Goal: Task Accomplishment & Management: Complete application form

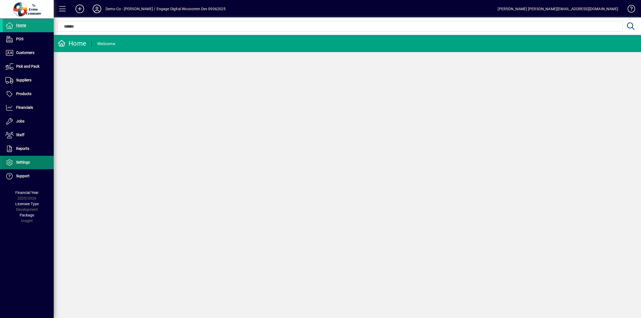
click at [33, 161] on span at bounding box center [28, 162] width 51 height 13
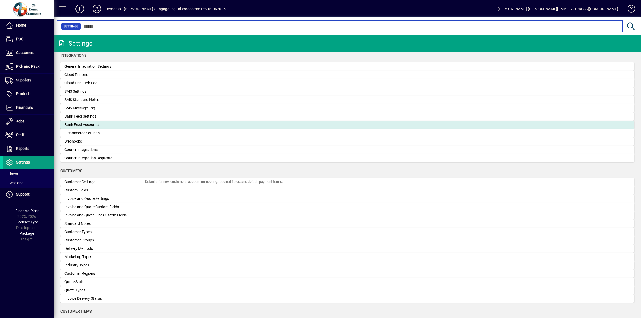
scroll to position [145, 0]
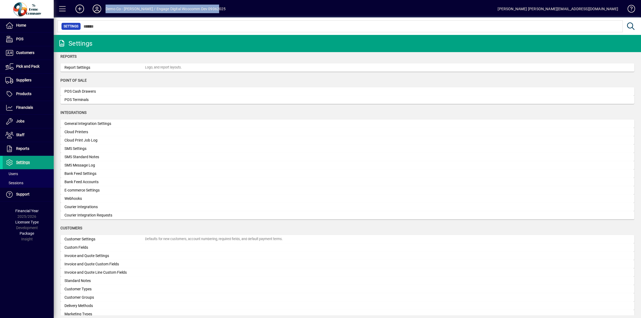
drag, startPoint x: 246, startPoint y: 5, endPoint x: 91, endPoint y: 8, distance: 155.3
click at [91, 8] on mat-toolbar-row "Demo Co - [PERSON_NAME] / Engage Digital Woocomm Dev 09062025 [PERSON_NAME] [PE…" at bounding box center [348, 8] width 588 height 17
click at [27, 95] on span "Products" at bounding box center [23, 94] width 15 height 4
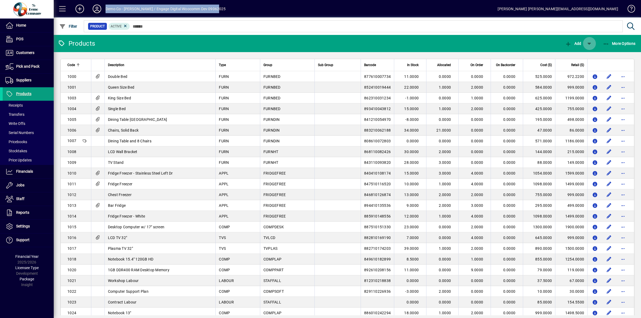
click at [588, 44] on span "button" at bounding box center [589, 43] width 13 height 13
click at [563, 70] on span "Variable Product" at bounding box center [570, 68] width 39 height 4
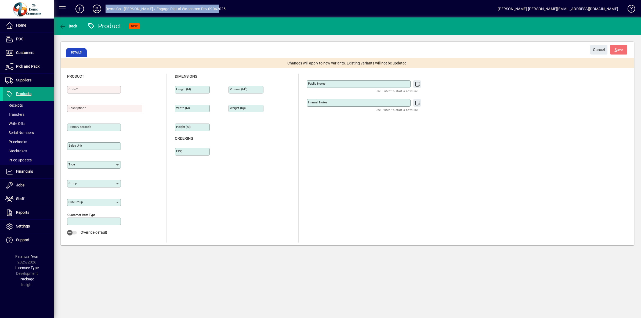
click at [74, 89] on mat-label "Code" at bounding box center [73, 89] width 8 height 4
click at [74, 89] on input "Code" at bounding box center [95, 90] width 52 height 4
type input "**********"
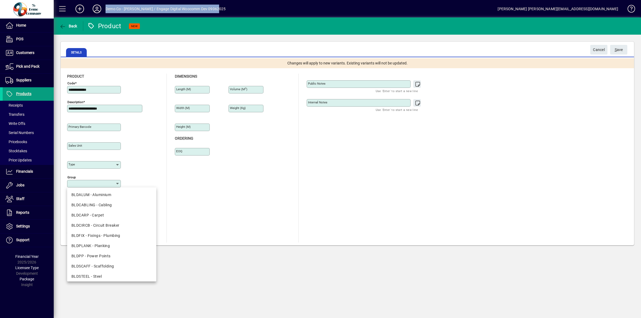
click at [140, 161] on div "Type" at bounding box center [114, 163] width 94 height 19
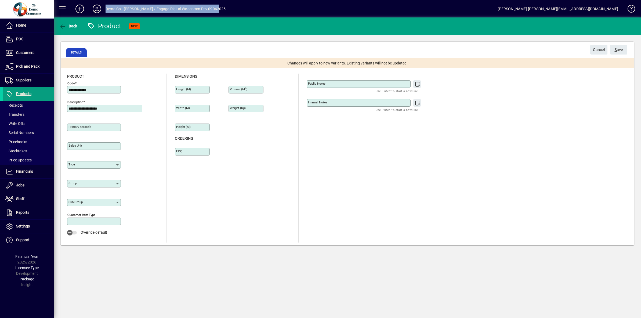
click at [195, 84] on div "Length (m)" at bounding box center [192, 87] width 35 height 13
click at [240, 125] on div "Volume (m 3 ) Weight (Kg)" at bounding box center [250, 107] width 43 height 56
click at [623, 47] on span "submit" at bounding box center [618, 49] width 17 height 13
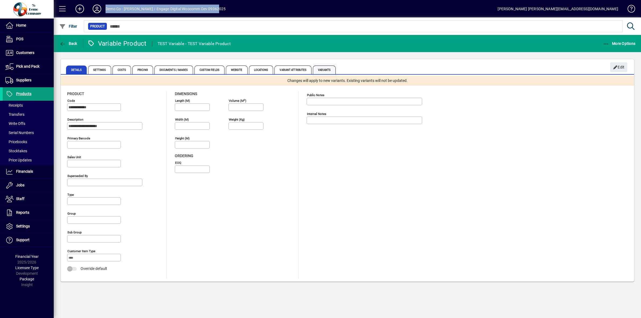
click at [315, 70] on span "Variants" at bounding box center [324, 70] width 23 height 9
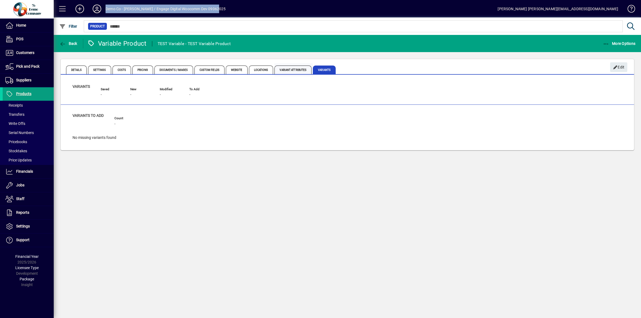
click at [286, 69] on span "Variant Attributes" at bounding box center [293, 70] width 37 height 9
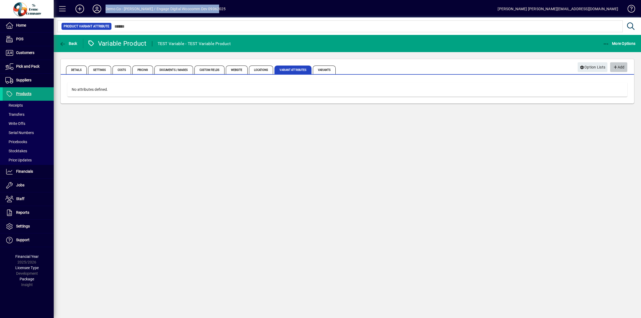
click at [616, 69] on icon "button" at bounding box center [615, 68] width 5 height 4
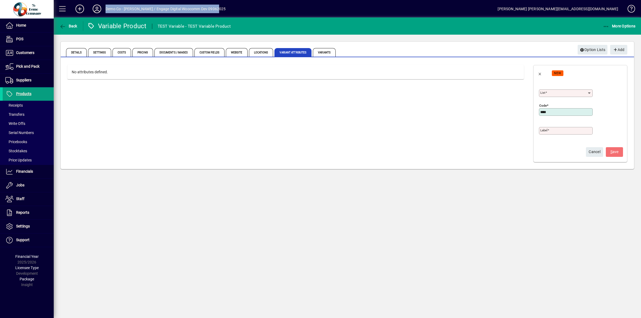
type input "****"
click at [569, 90] on div "List" at bounding box center [566, 93] width 54 height 8
click at [553, 113] on div "Standard Sizes" at bounding box center [557, 115] width 27 height 6
type input "**********"
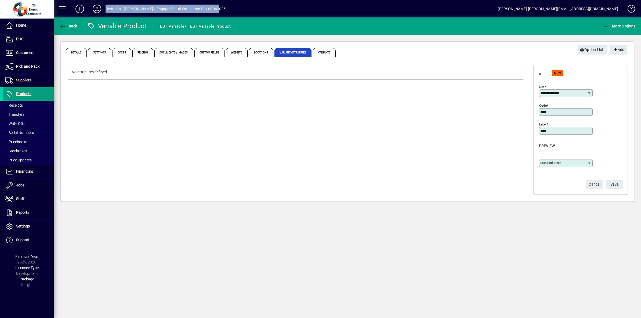
click at [561, 164] on mat-label "Standard Sizes" at bounding box center [551, 163] width 21 height 4
click at [561, 164] on input "Standard Sizes" at bounding box center [564, 163] width 47 height 4
click at [531, 148] on app-page-sidebar "**********" at bounding box center [582, 129] width 103 height 143
click at [560, 98] on div at bounding box center [566, 100] width 54 height 6
click at [558, 91] on div "**********" at bounding box center [566, 93] width 54 height 8
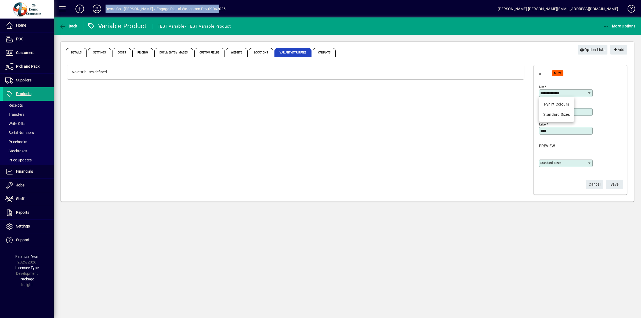
click at [598, 83] on div "**********" at bounding box center [581, 127] width 85 height 89
click at [555, 160] on label "Standard Sizes" at bounding box center [551, 162] width 21 height 4
click at [555, 161] on input "Standard Sizes" at bounding box center [564, 163] width 47 height 4
click at [567, 144] on div "Preview" at bounding box center [581, 146] width 85 height 6
click at [558, 131] on input "****" at bounding box center [567, 131] width 52 height 4
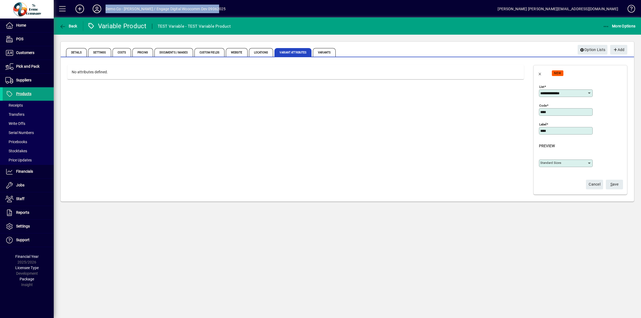
click at [559, 94] on input "**********" at bounding box center [564, 93] width 47 height 4
click at [585, 84] on div "**********" at bounding box center [566, 90] width 54 height 13
click at [620, 186] on span "submit" at bounding box center [614, 184] width 17 height 13
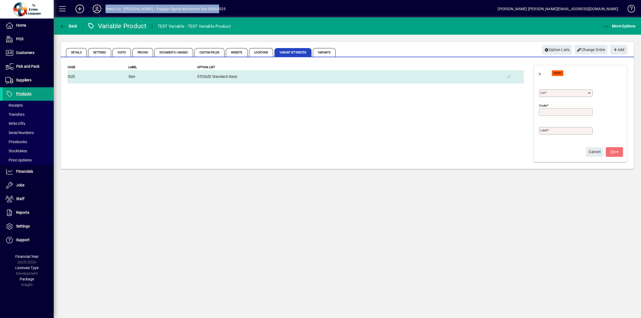
click at [240, 75] on td "STDSIZE Standard Sizes" at bounding box center [350, 76] width 306 height 13
click at [214, 74] on td "STDSIZE Standard Sizes" at bounding box center [350, 76] width 306 height 13
click at [289, 79] on td "STDSIZE Standard Sizes" at bounding box center [350, 76] width 306 height 13
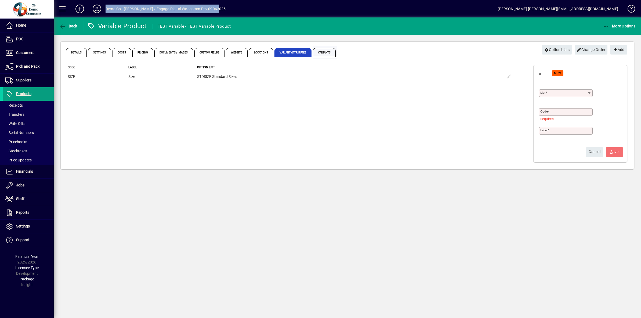
click at [324, 51] on span "Variants" at bounding box center [324, 52] width 23 height 9
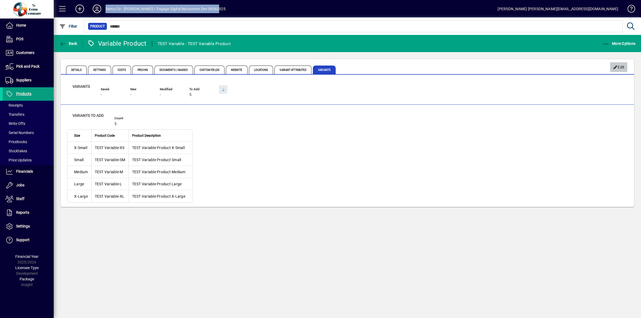
click at [620, 67] on span "Edit" at bounding box center [619, 67] width 12 height 9
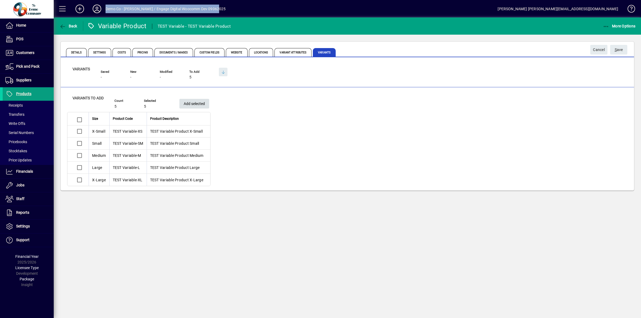
click at [202, 105] on span "Add selected" at bounding box center [194, 103] width 21 height 9
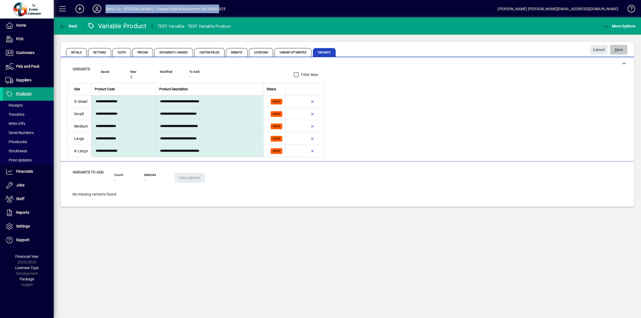
click at [621, 48] on span "S ave" at bounding box center [619, 49] width 8 height 9
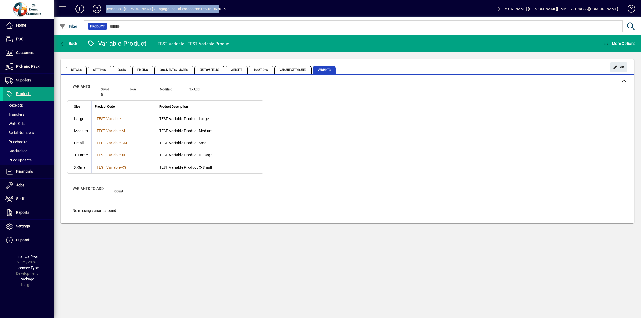
click at [176, 15] on mat-toolbar-row "Demo Co - [PERSON_NAME] / Engage Digital Woocomm Dev 09062025 [PERSON_NAME] [PE…" at bounding box center [348, 8] width 588 height 17
drag, startPoint x: 205, startPoint y: 10, endPoint x: 91, endPoint y: 10, distance: 114.5
click at [91, 10] on mat-toolbar-row "Demo Co - [PERSON_NAME] / Engage Digital Woocomm Dev 09062025 [PERSON_NAME] [PE…" at bounding box center [348, 8] width 588 height 17
copy div "Demo Co - [PERSON_NAME] / Engage Digital Woocomm Dev 09062025"
click at [169, 70] on span "Documents / Images" at bounding box center [173, 70] width 39 height 9
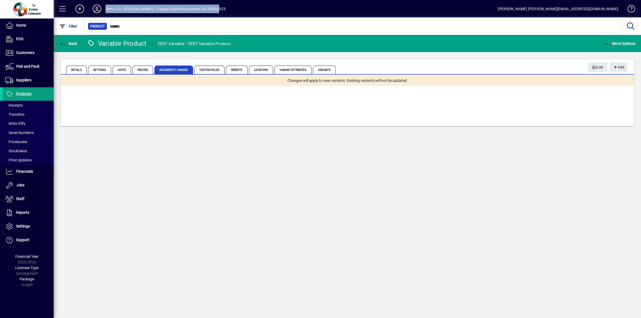
drag, startPoint x: 141, startPoint y: 70, endPoint x: 159, endPoint y: 69, distance: 18.0
click at [141, 70] on span "Pricing" at bounding box center [142, 70] width 21 height 9
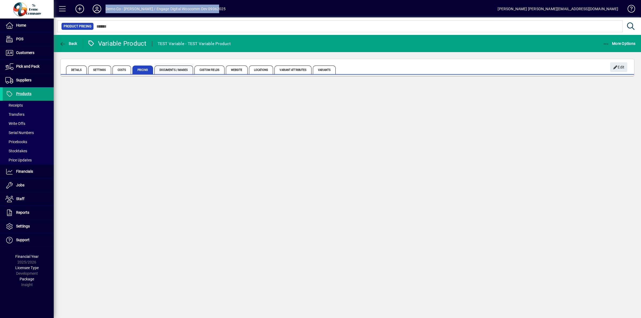
click at [178, 67] on span "Documents / Images" at bounding box center [173, 70] width 39 height 9
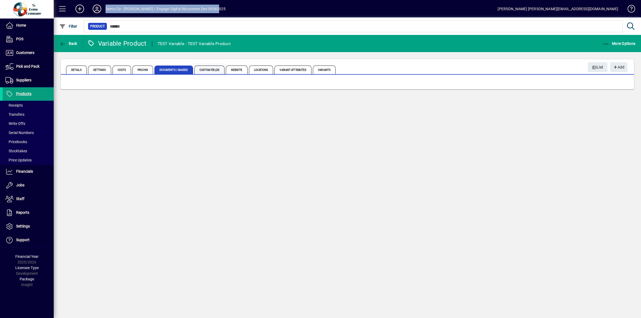
click at [213, 67] on span "Custom Fields" at bounding box center [210, 70] width 30 height 9
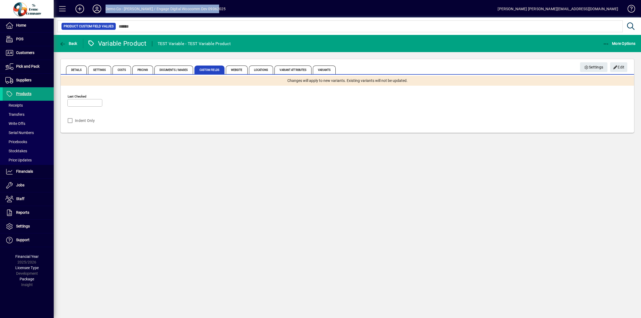
click at [89, 100] on div "Last Checked" at bounding box center [84, 103] width 35 height 8
click at [137, 98] on div "Last Checked Indent Only" at bounding box center [347, 109] width 560 height 34
click at [85, 121] on div "Indent Only" at bounding box center [96, 119] width 50 height 13
click at [79, 98] on mat-label "Last Checked" at bounding box center [77, 97] width 19 height 4
click at [79, 101] on input "Last Checked" at bounding box center [85, 103] width 33 height 4
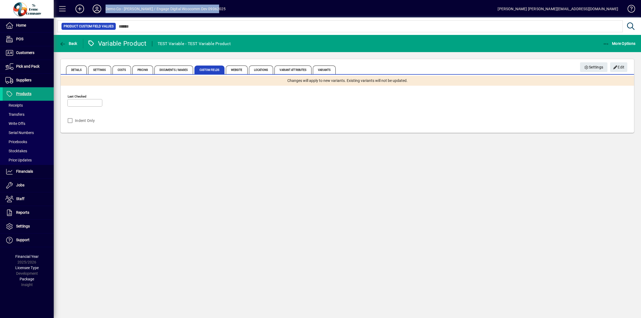
drag, startPoint x: 172, startPoint y: 100, endPoint x: 353, endPoint y: 117, distance: 182.2
click at [348, 120] on div "Last Checked Indent Only" at bounding box center [347, 109] width 560 height 34
drag, startPoint x: 284, startPoint y: 77, endPoint x: 454, endPoint y: 74, distance: 170.6
click at [454, 74] on div "Details Settings Costs Pricing Documents / Images Custom Fields Website Locatio…" at bounding box center [316, 69] width 501 height 13
drag, startPoint x: 304, startPoint y: 87, endPoint x: 257, endPoint y: 88, distance: 47.3
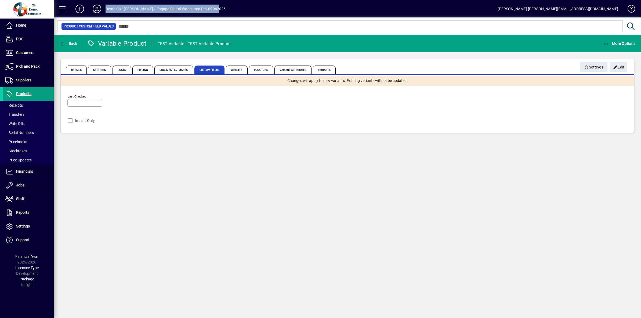
click at [257, 88] on div "Changes will apply to new variants. Existing variants will not be updated. Last…" at bounding box center [348, 104] width 574 height 57
drag, startPoint x: 287, startPoint y: 81, endPoint x: 390, endPoint y: 81, distance: 103.2
click at [390, 81] on div "Changes will apply to new variants. Existing variants will not be updated." at bounding box center [348, 81] width 574 height 10
click at [394, 81] on span "Changes will apply to new variants. Existing variants will not be updated." at bounding box center [348, 81] width 120 height 6
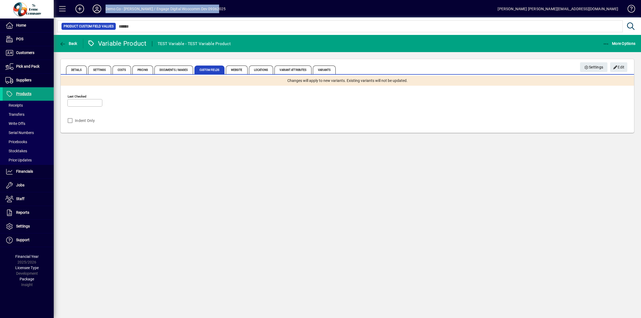
click at [394, 81] on span "Changes will apply to new variants. Existing variants will not be updated." at bounding box center [348, 81] width 120 height 6
click at [361, 80] on span "Changes will apply to new variants. Existing variants will not be updated." at bounding box center [348, 81] width 120 height 6
